Goal: Find specific page/section

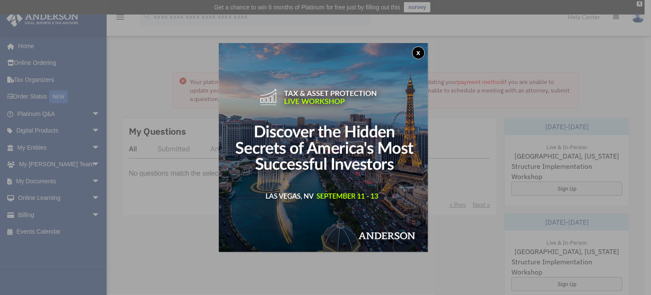
click at [418, 50] on button "x" at bounding box center [418, 52] width 13 height 13
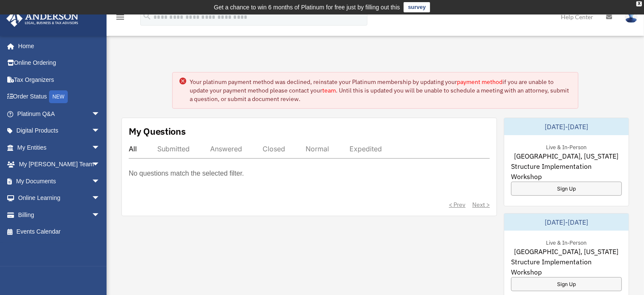
click at [183, 81] on icon at bounding box center [183, 81] width 3 height 3
click at [61, 214] on link "Billing arrow_drop_down" at bounding box center [59, 214] width 107 height 17
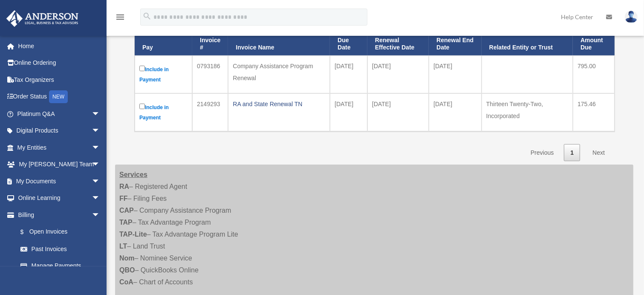
scroll to position [134, 0]
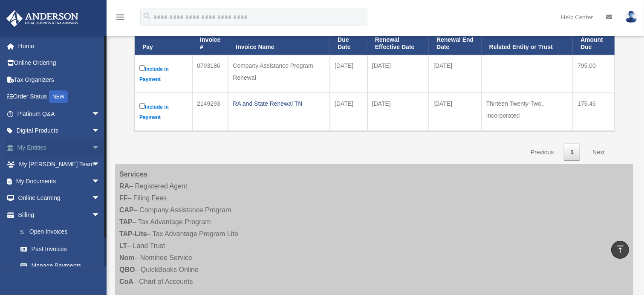
click at [92, 144] on span "arrow_drop_down" at bounding box center [100, 147] width 17 height 17
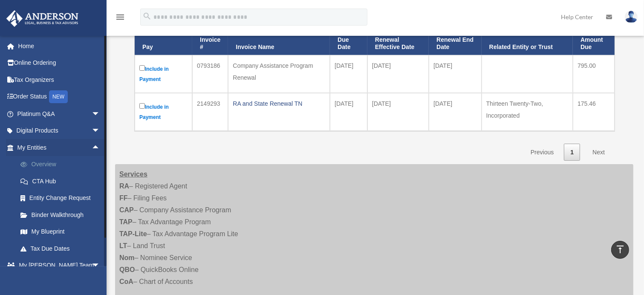
click at [55, 168] on link "Overview" at bounding box center [62, 164] width 101 height 17
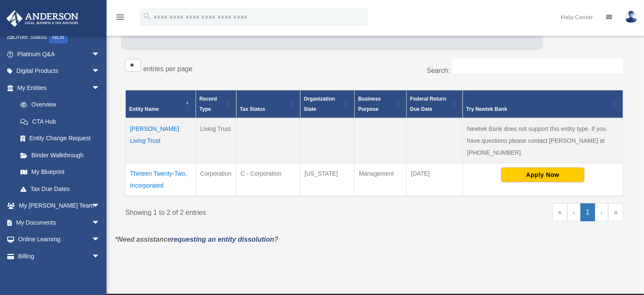
scroll to position [138, 0]
